Goal: Complete application form

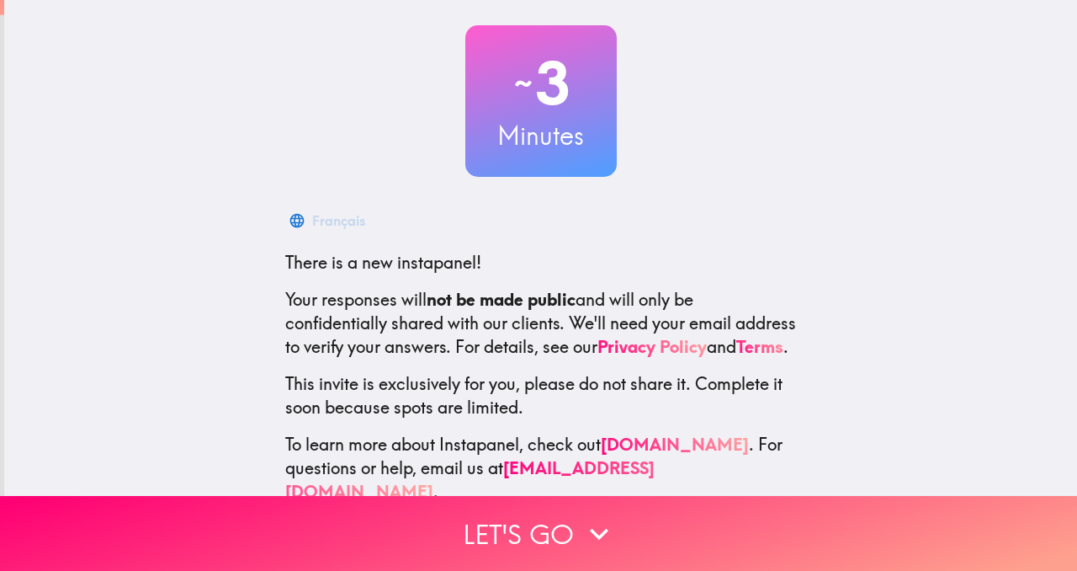
scroll to position [117, 0]
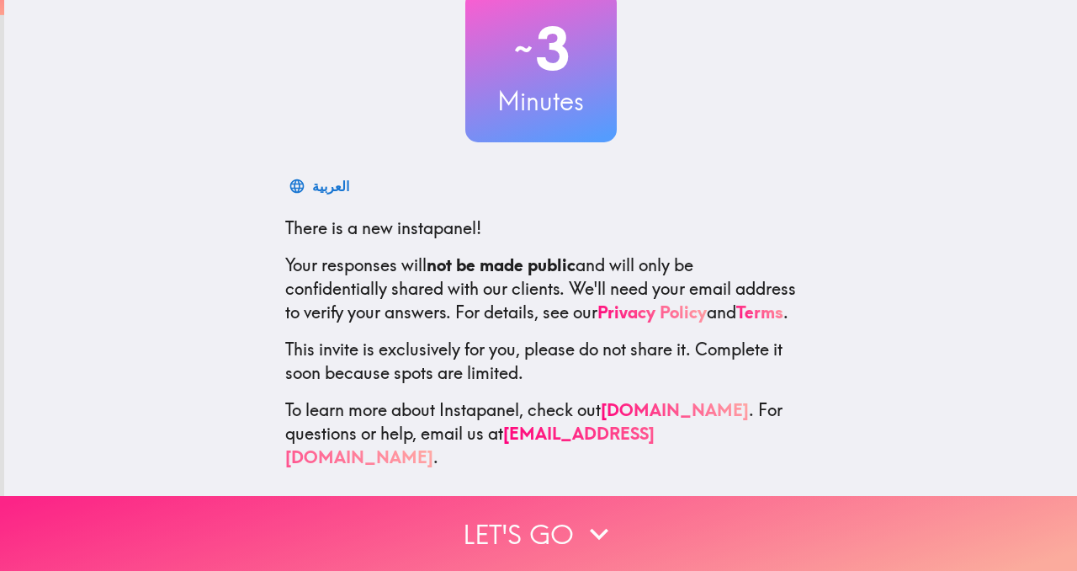
click at [565, 533] on button "Let's go" at bounding box center [538, 533] width 1077 height 75
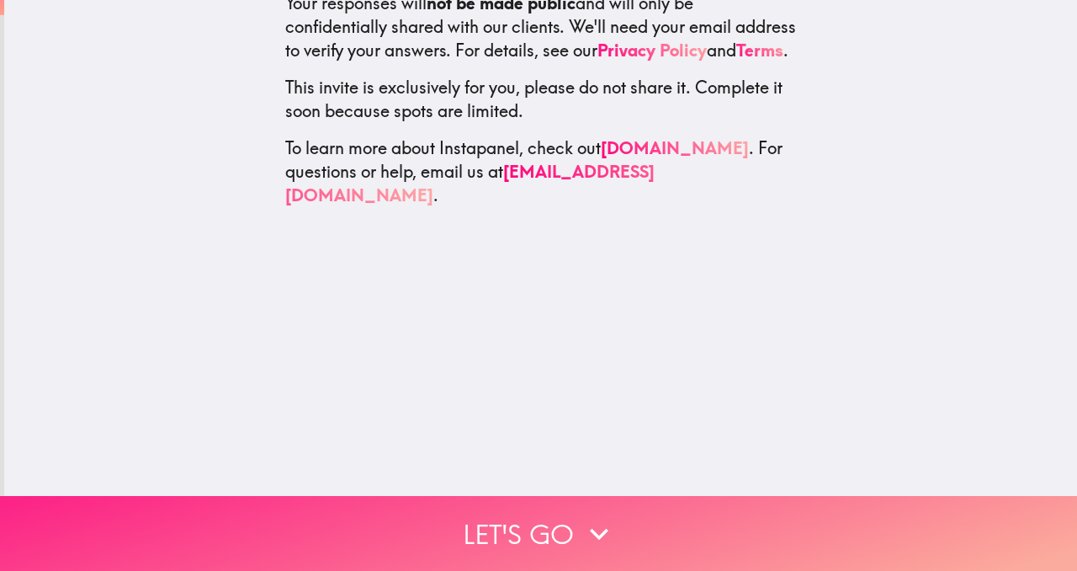
scroll to position [0, 0]
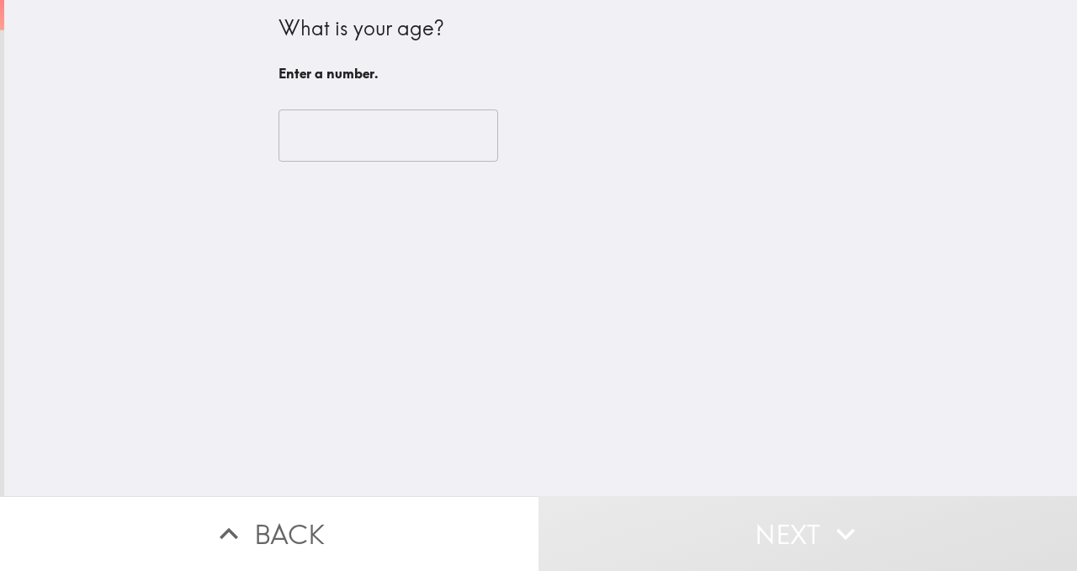
click at [410, 149] on input "number" at bounding box center [389, 135] width 220 height 52
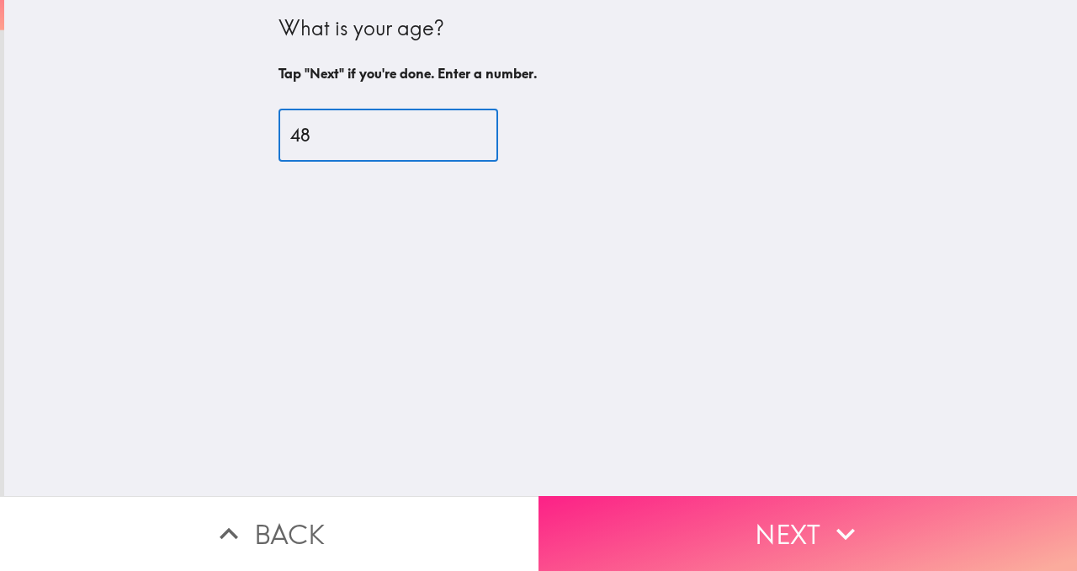
type input "48"
click at [720, 527] on button "Next" at bounding box center [808, 533] width 539 height 75
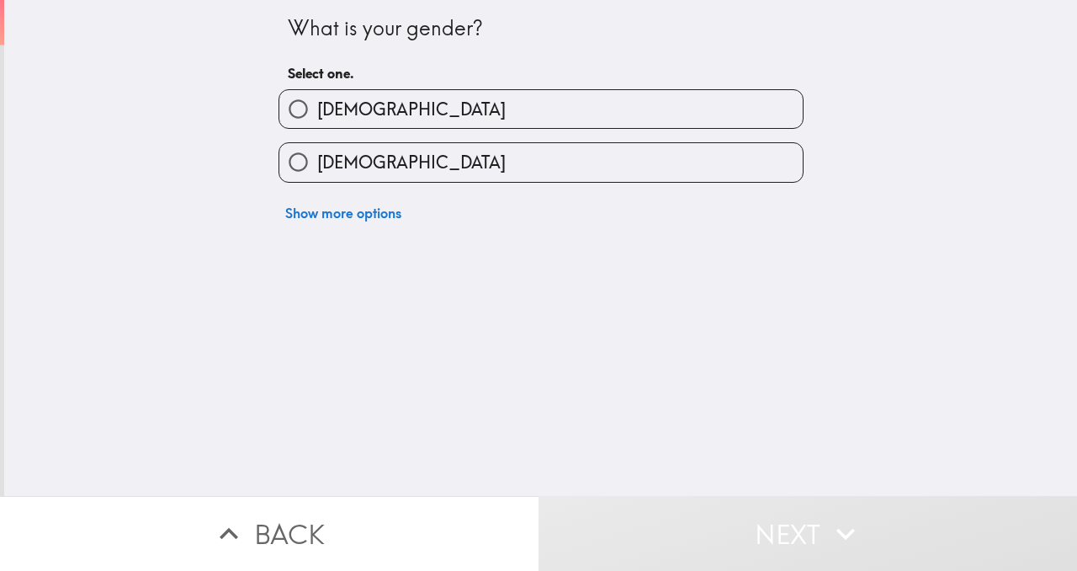
click at [417, 120] on label "[DEMOGRAPHIC_DATA]" at bounding box center [541, 109] width 524 height 38
click at [317, 120] on input "[DEMOGRAPHIC_DATA]" at bounding box center [298, 109] width 38 height 38
radio input "true"
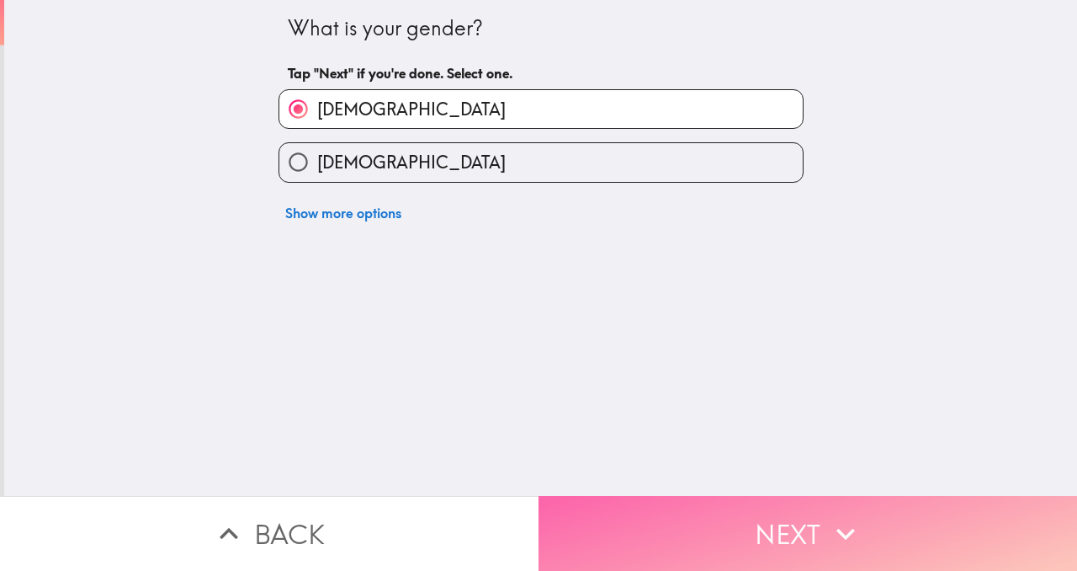
click at [625, 522] on button "Next" at bounding box center [808, 533] width 539 height 75
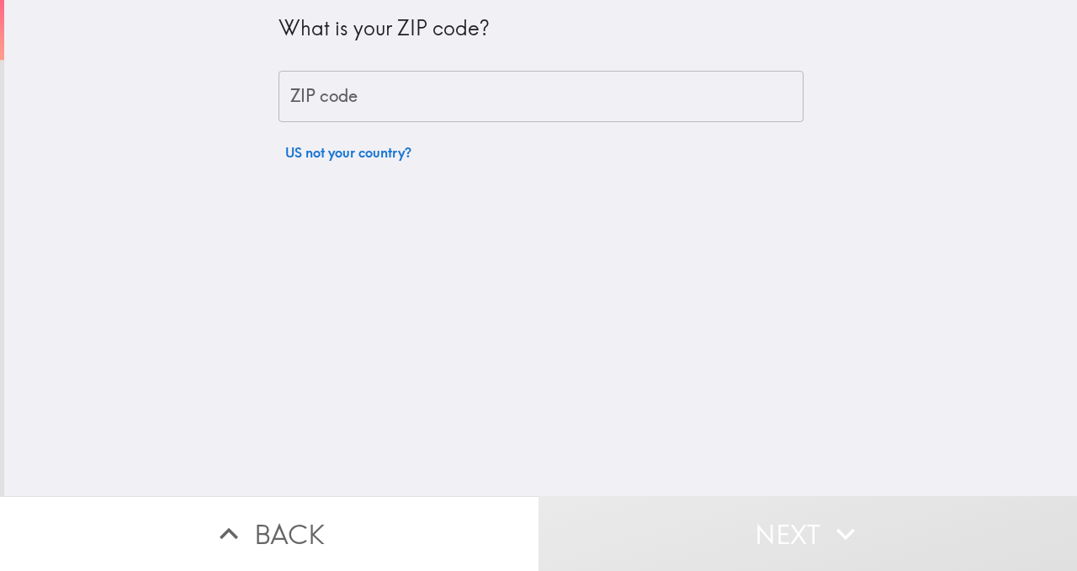
click at [438, 104] on input "ZIP code" at bounding box center [541, 97] width 525 height 52
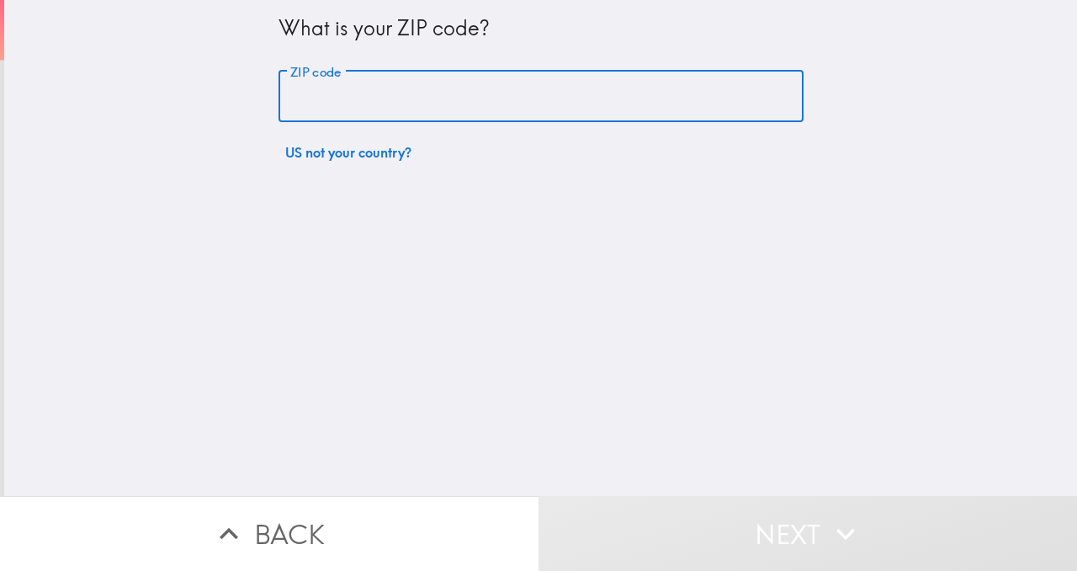
type input "84017"
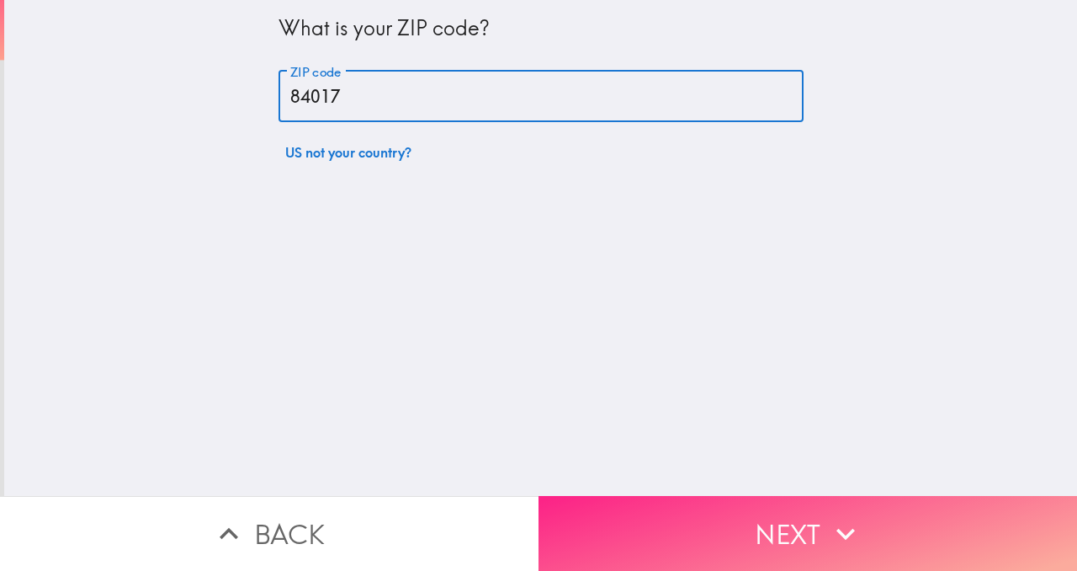
click at [695, 542] on button "Next" at bounding box center [808, 533] width 539 height 75
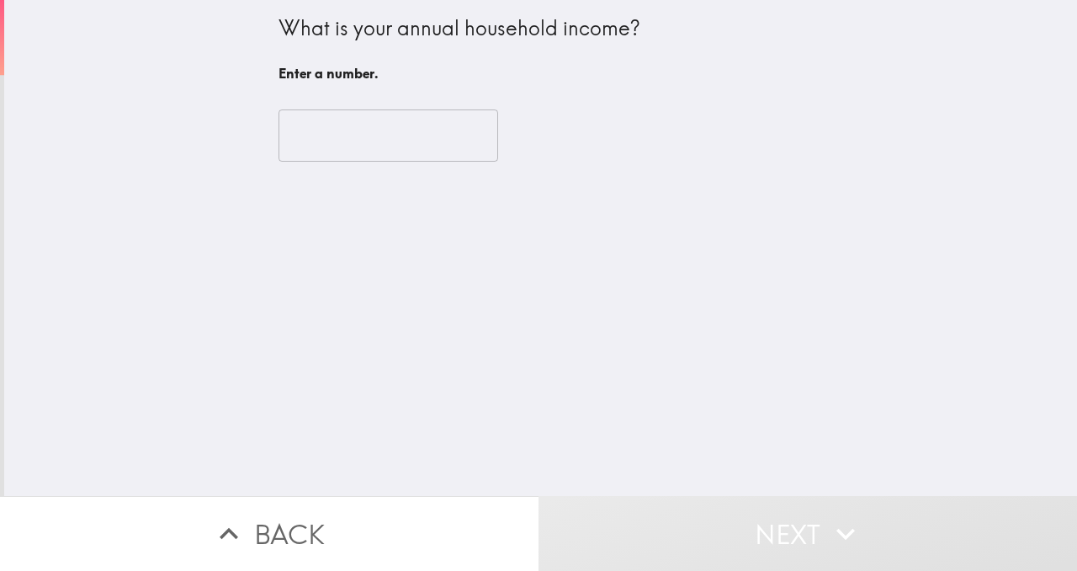
click at [419, 146] on input "number" at bounding box center [389, 135] width 220 height 52
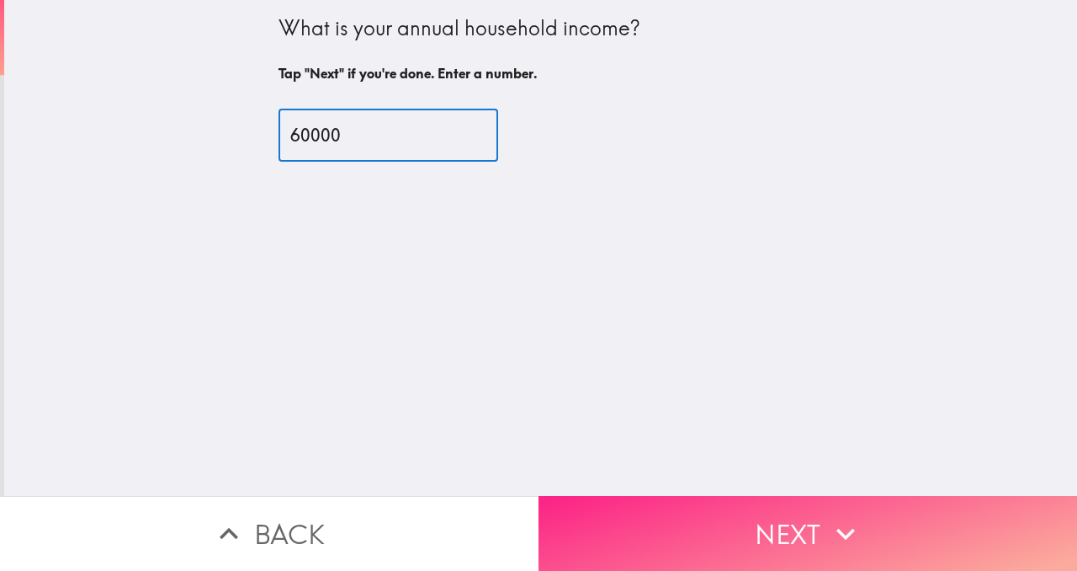
type input "60000"
click at [705, 525] on button "Next" at bounding box center [808, 533] width 539 height 75
